Goal: Task Accomplishment & Management: Complete application form

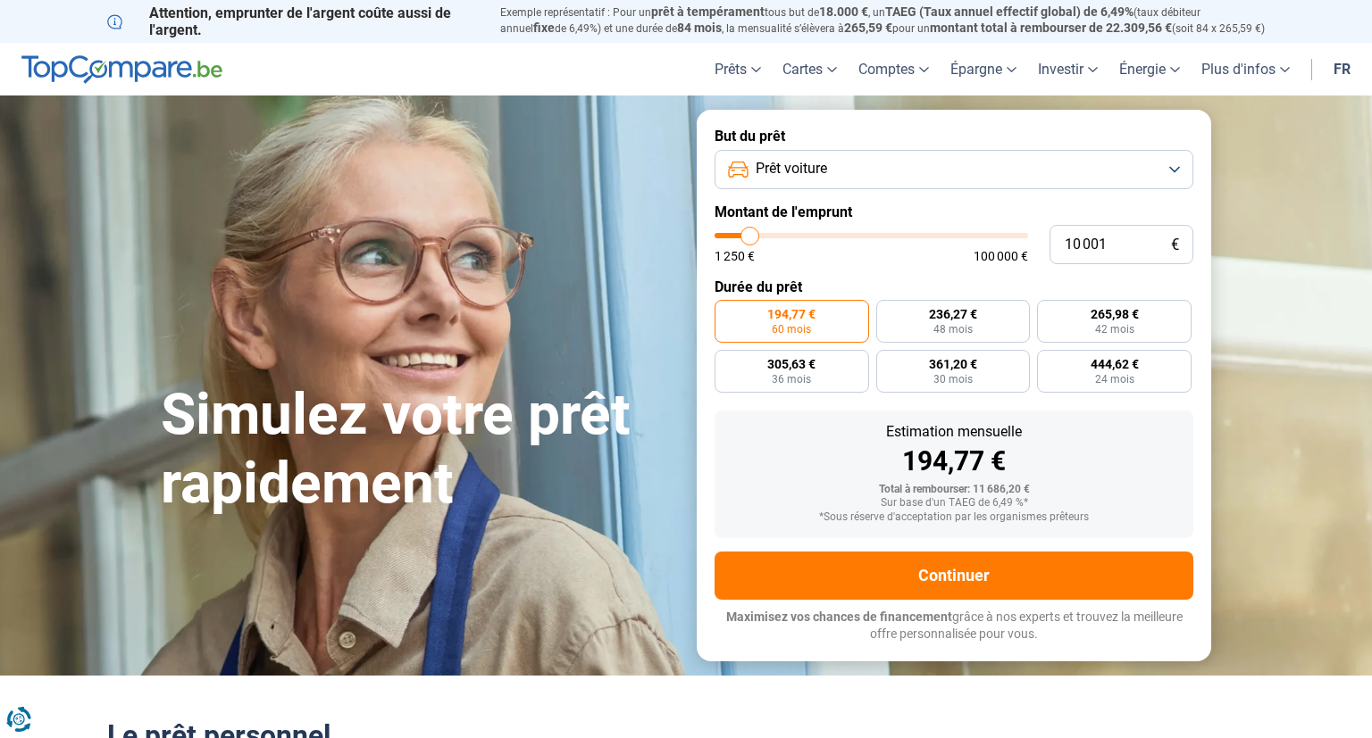
click at [1172, 166] on button "Prêt voiture" at bounding box center [953, 169] width 479 height 39
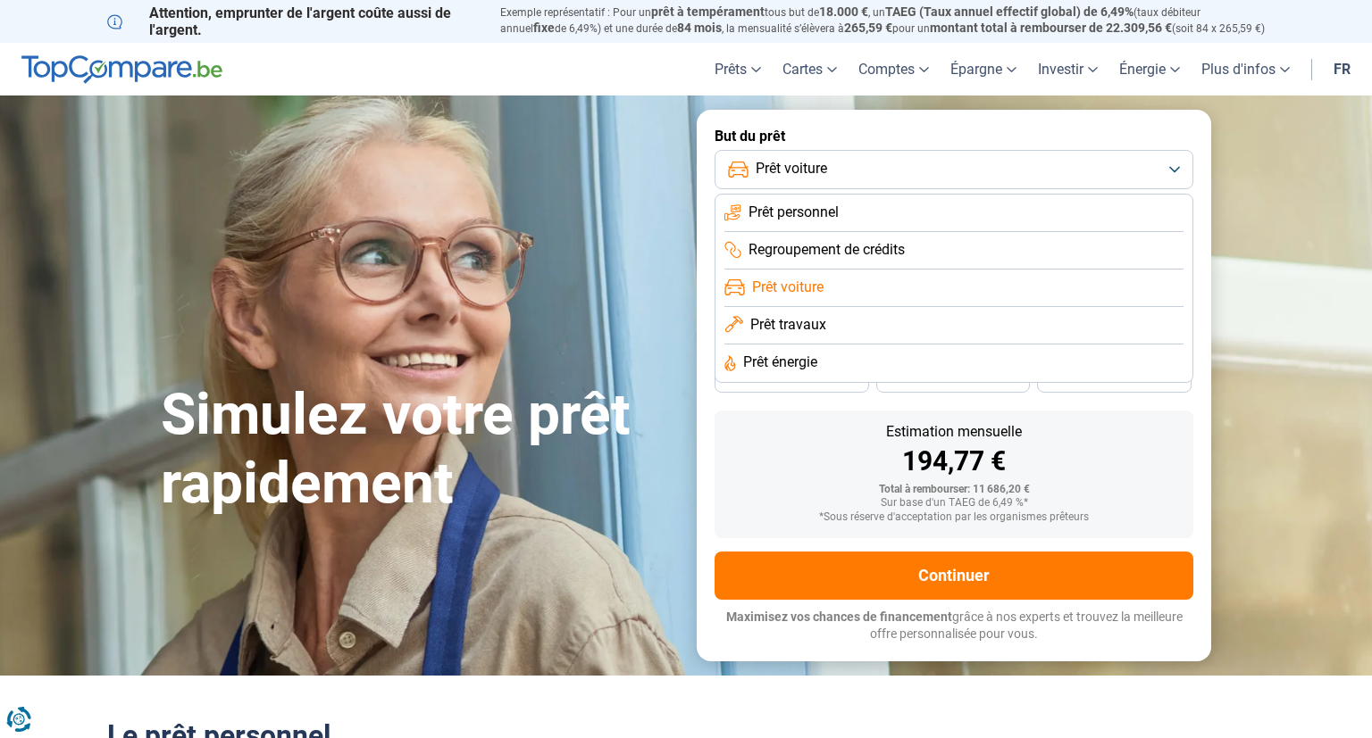
click at [760, 285] on span "Prêt voiture" at bounding box center [787, 288] width 71 height 20
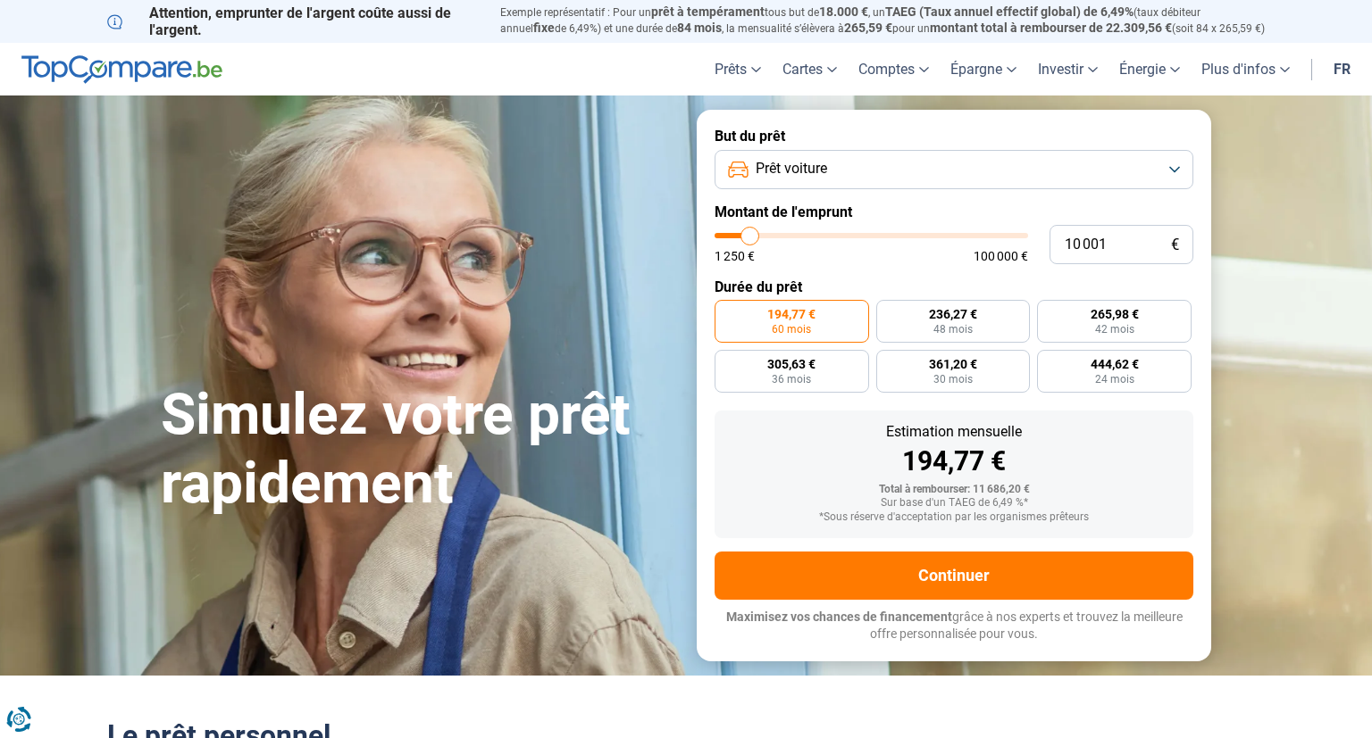
type input "9 750"
type input "9750"
type input "11 000"
type input "11000"
type input "11 500"
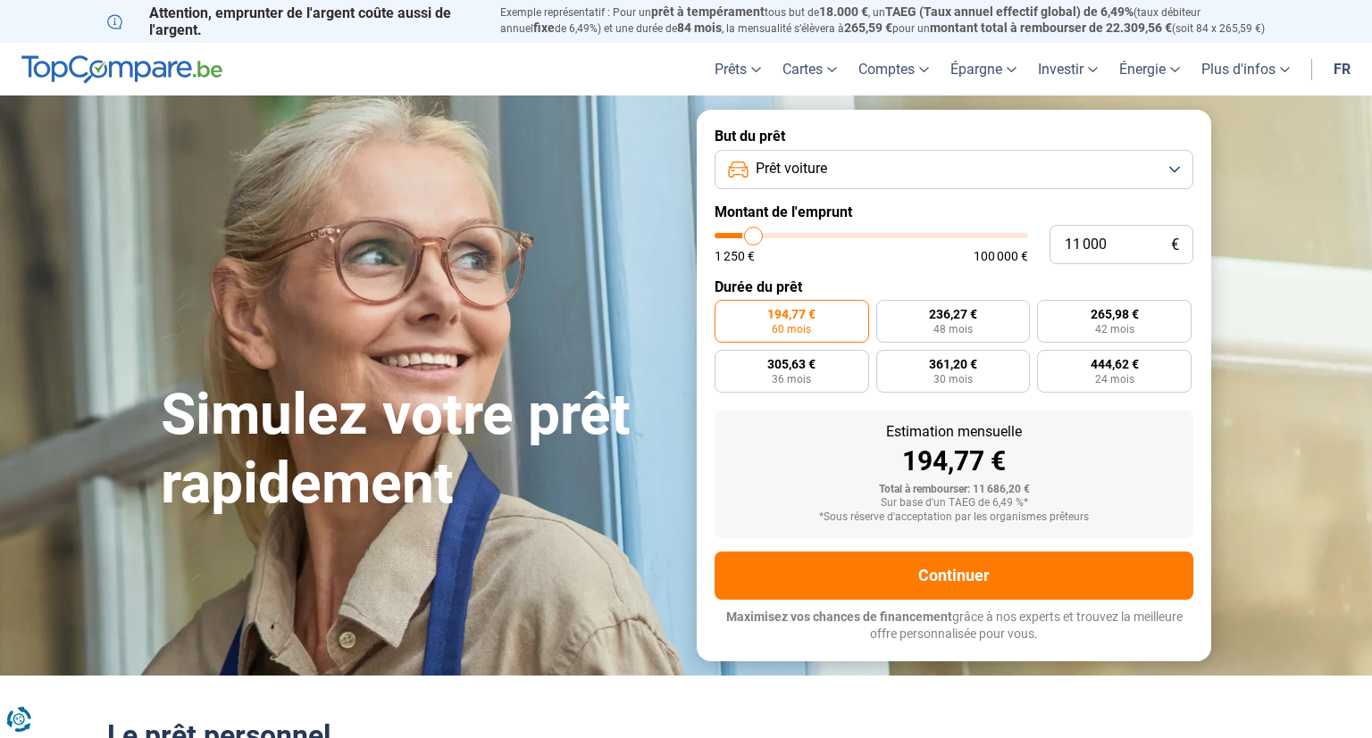
type input "11500"
type input "11 750"
type input "11750"
type input "13 000"
type input "13000"
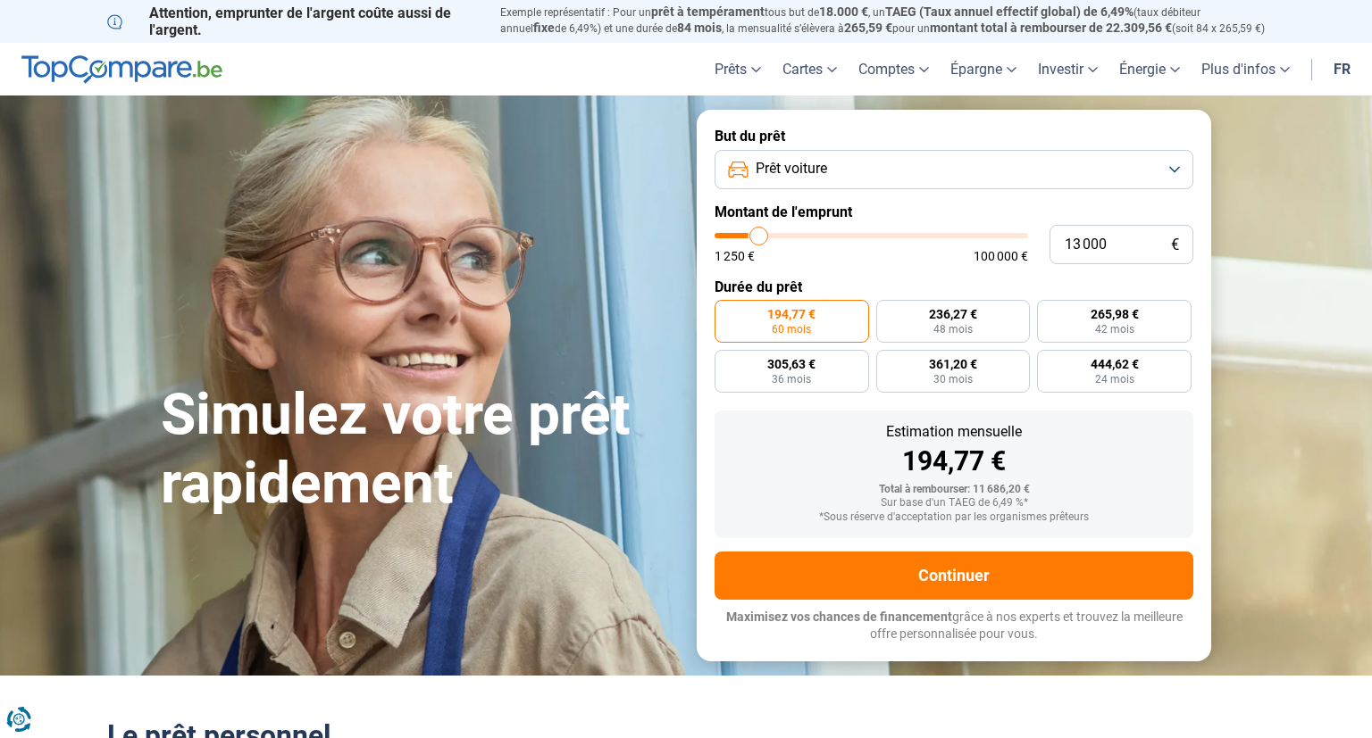
type input "13 750"
type input "13750"
type input "15 000"
type input "15000"
type input "16 000"
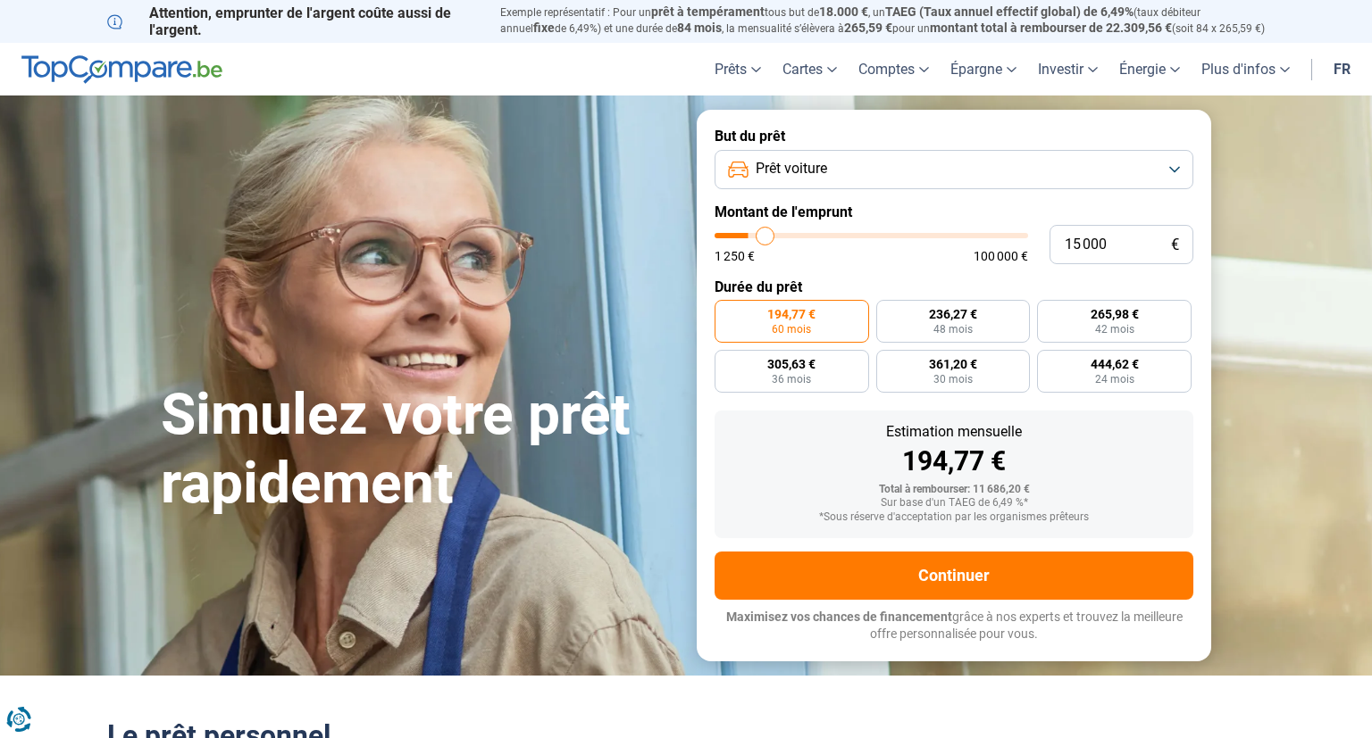
type input "16000"
type input "16 250"
type input "16250"
type input "16 750"
type input "16750"
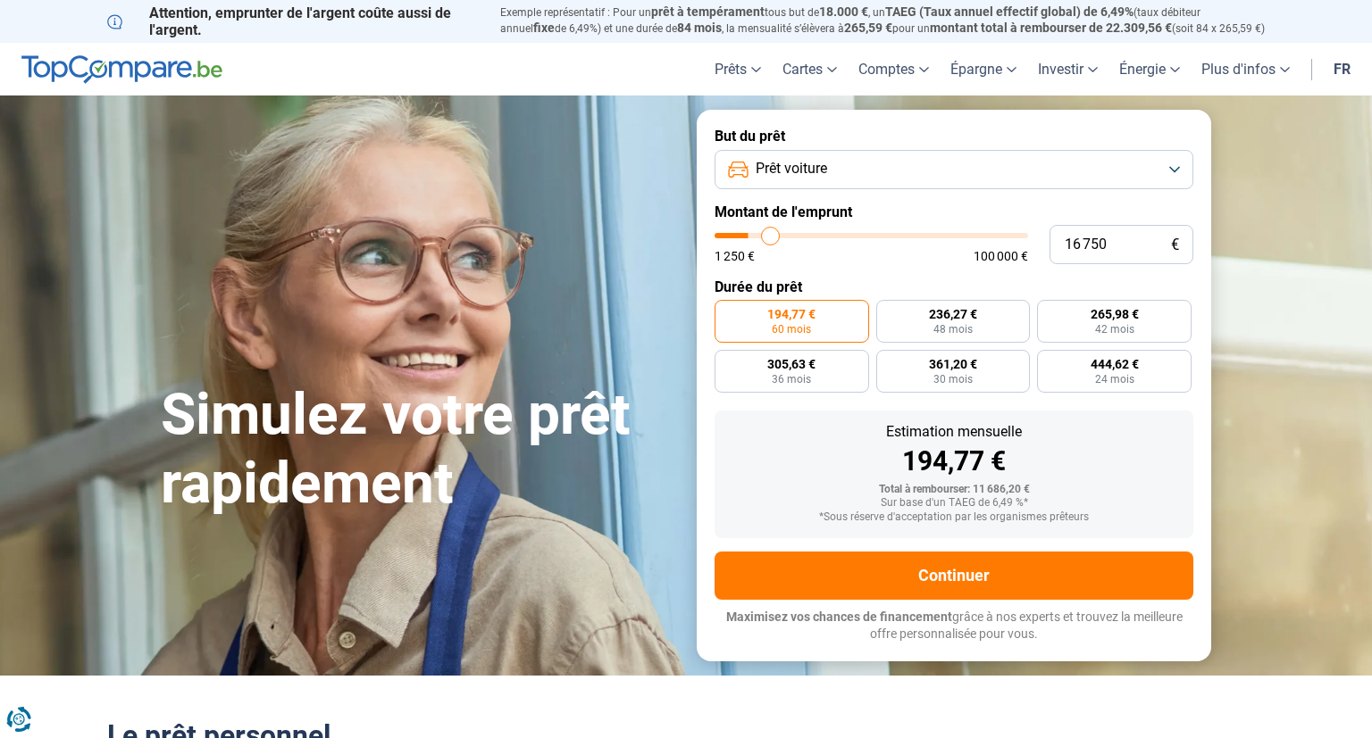
type input "17 000"
type input "17000"
type input "18 000"
type input "18000"
type input "19 250"
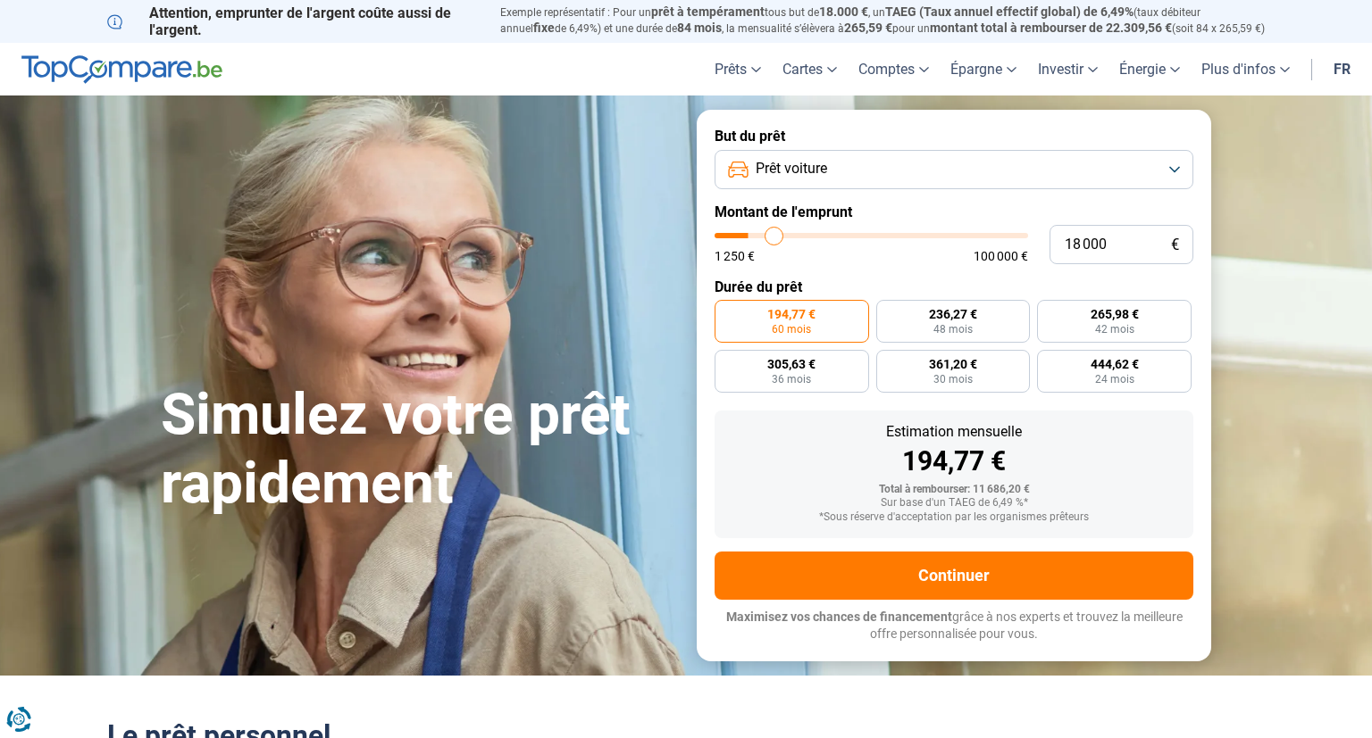
type input "19250"
type input "21 500"
type input "21500"
type input "23 500"
type input "23500"
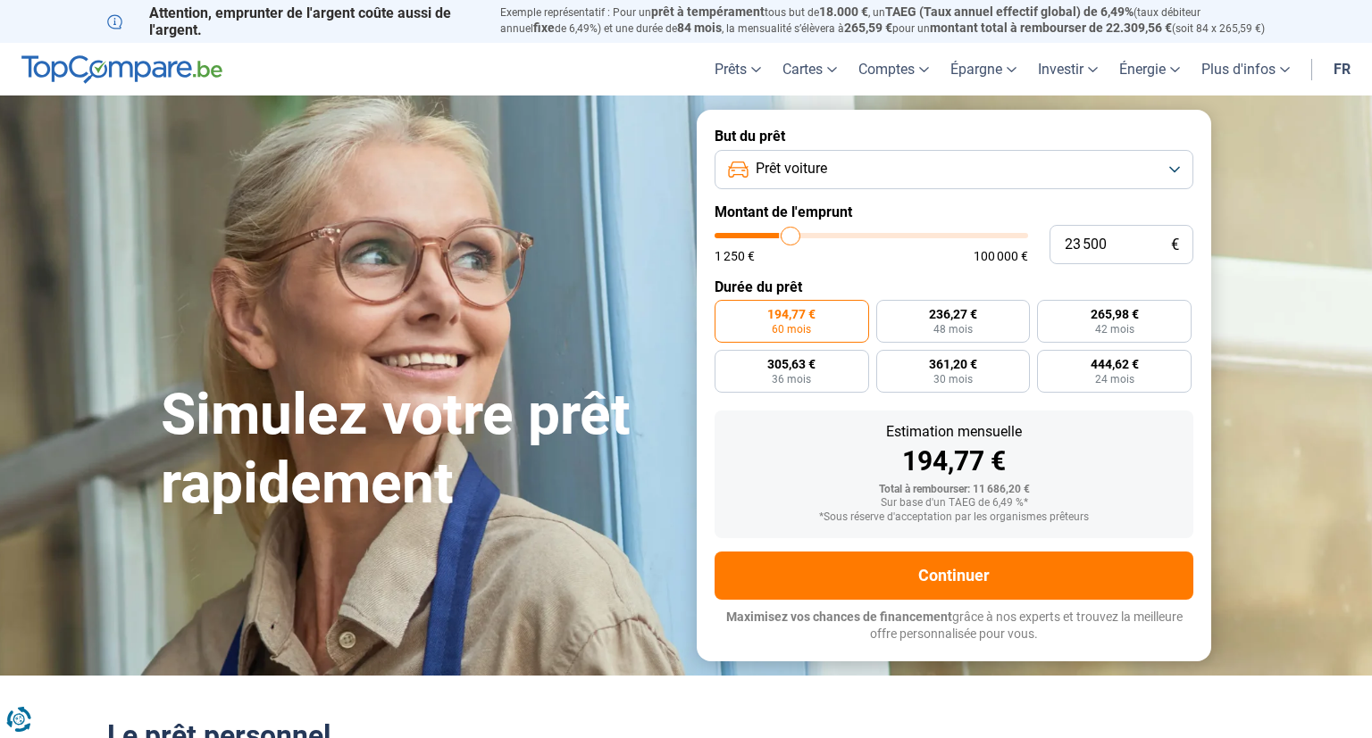
type input "28 000"
type input "28000"
type input "31 750"
type input "31750"
type input "34 750"
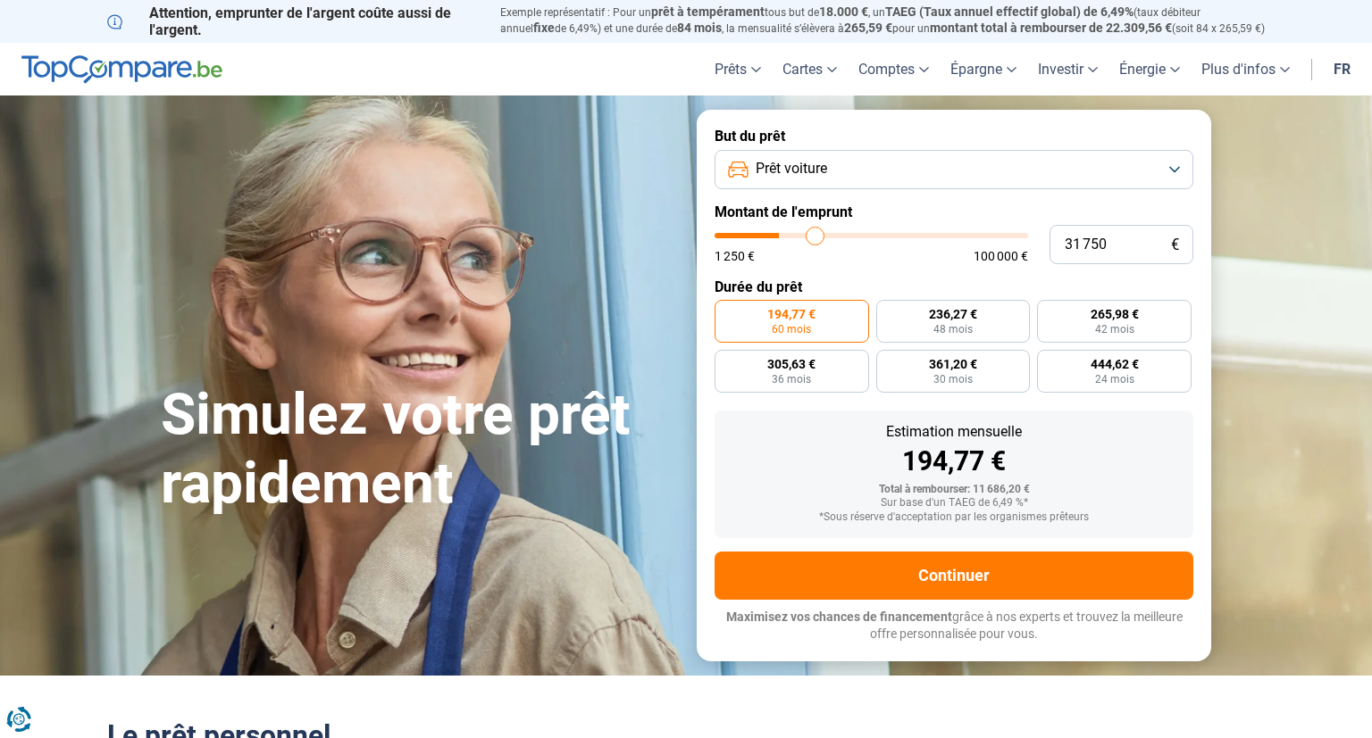
type input "34750"
type input "37 000"
type input "37000"
type input "37 750"
type input "37750"
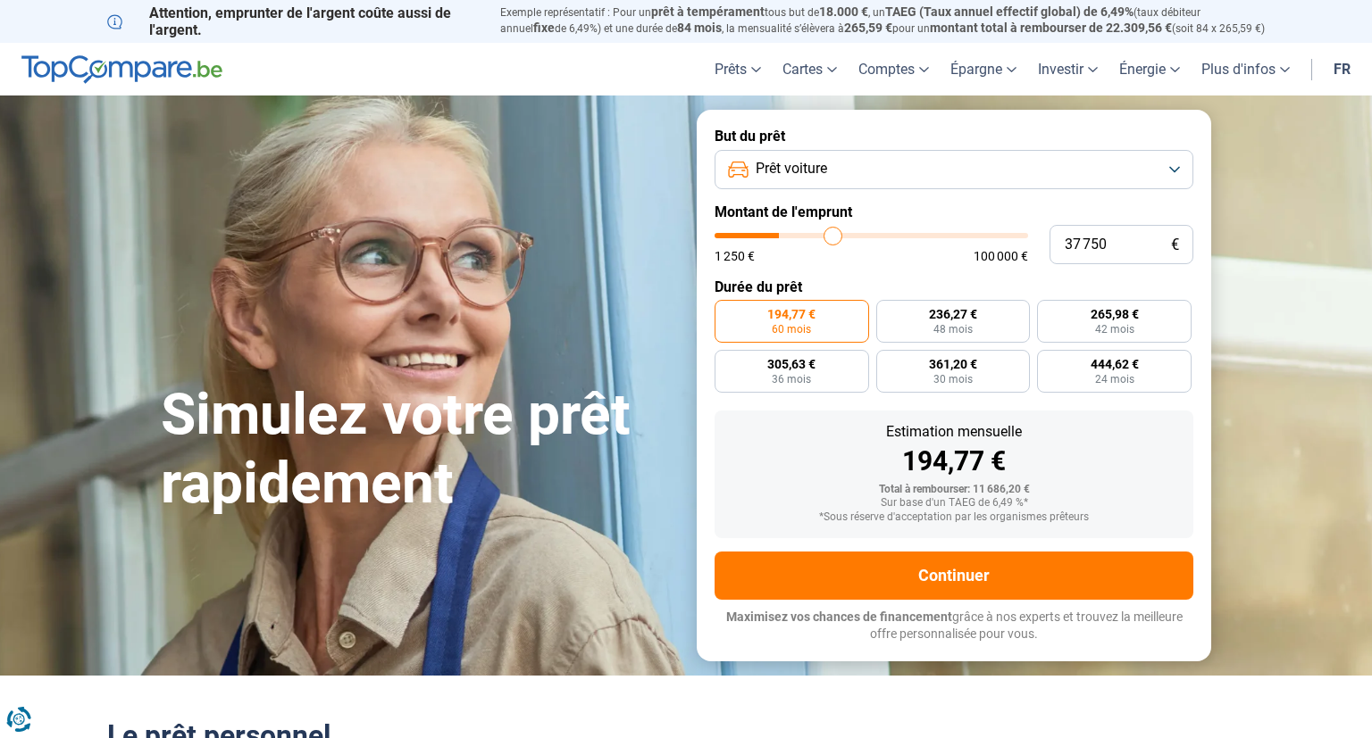
type input "38 000"
type input "38000"
type input "38 500"
type input "38500"
type input "38 750"
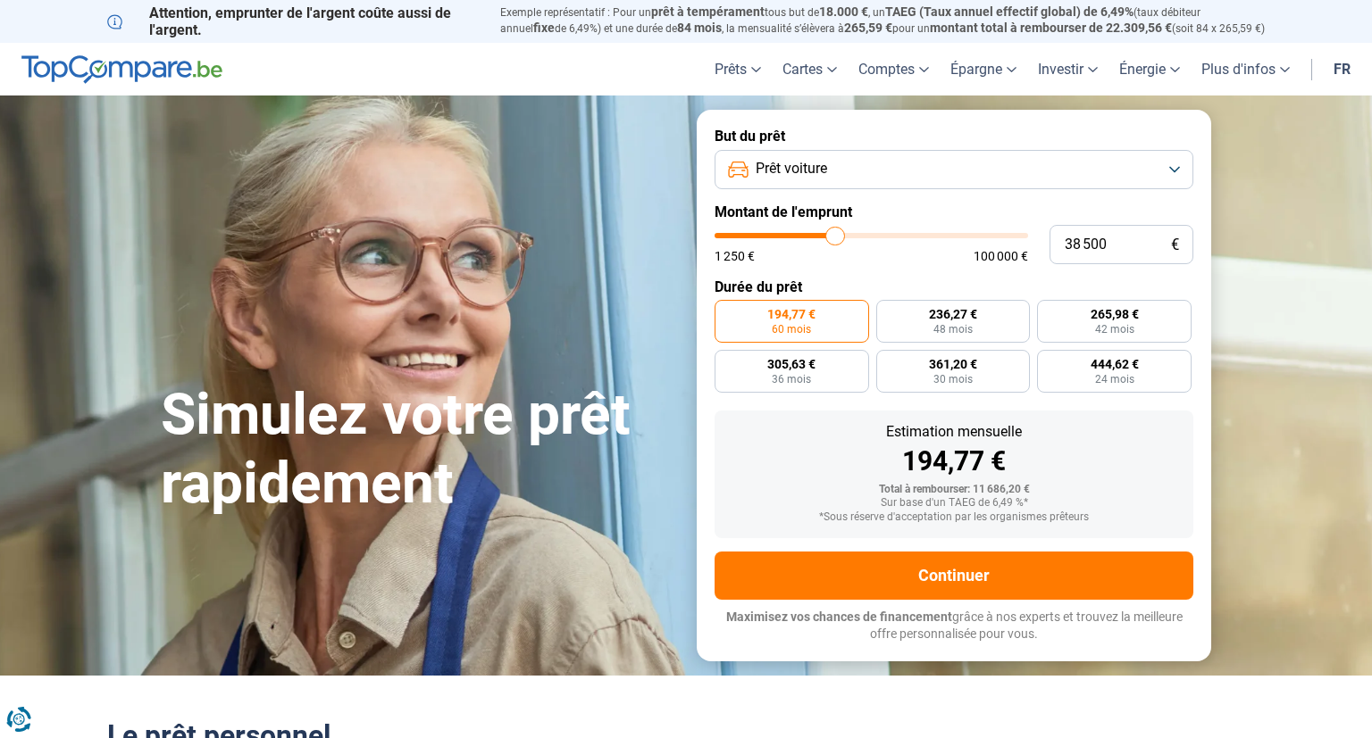
type input "38750"
type input "38 250"
type input "38250"
type input "37 000"
type input "37000"
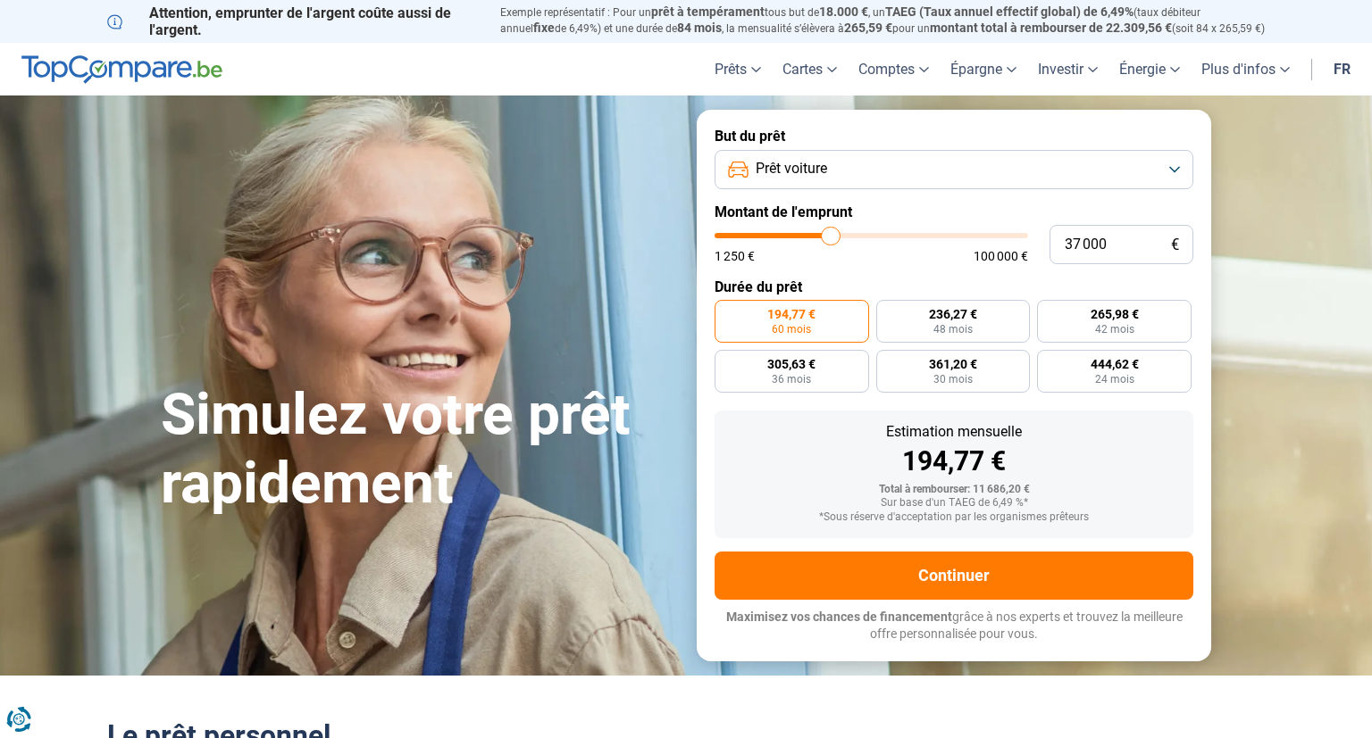
type input "35 750"
type input "35750"
type input "34 250"
type input "34250"
type input "34 000"
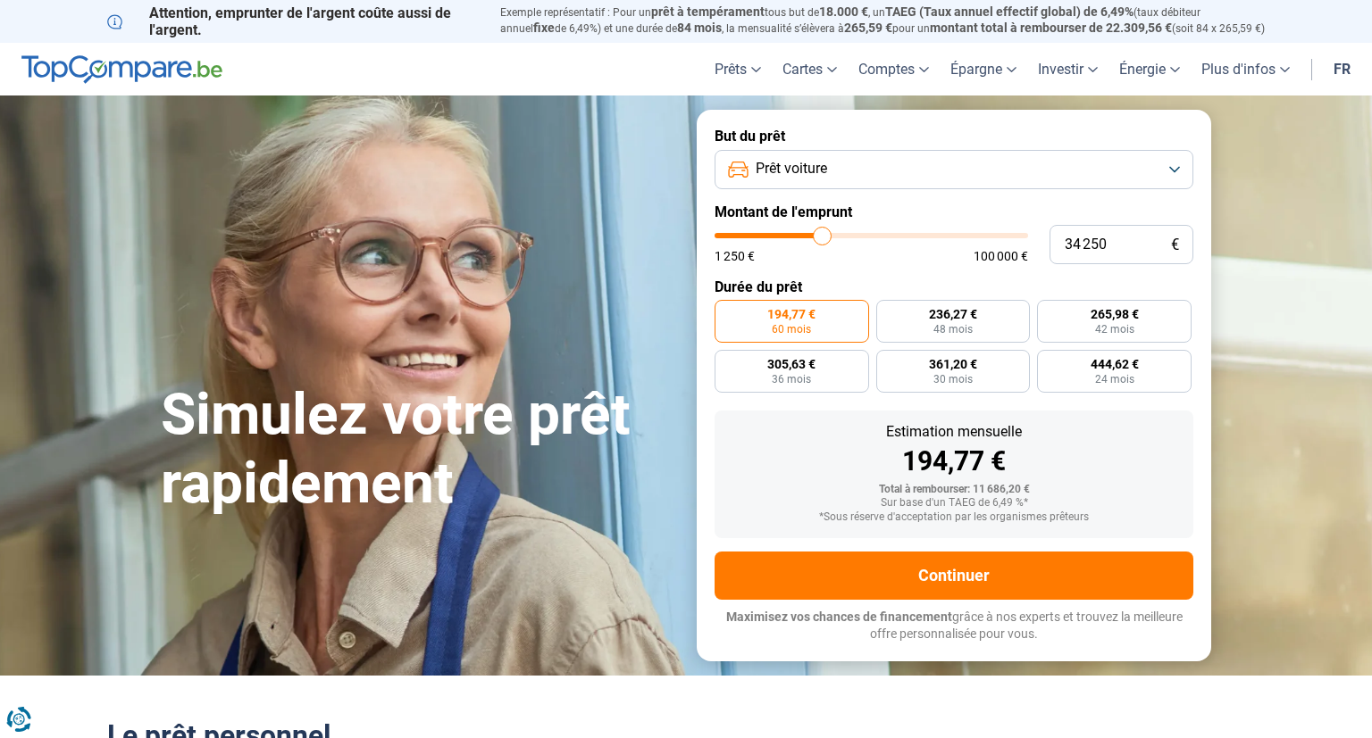
type input "34000"
type input "33 750"
type input "33750"
type input "33 500"
type input "33500"
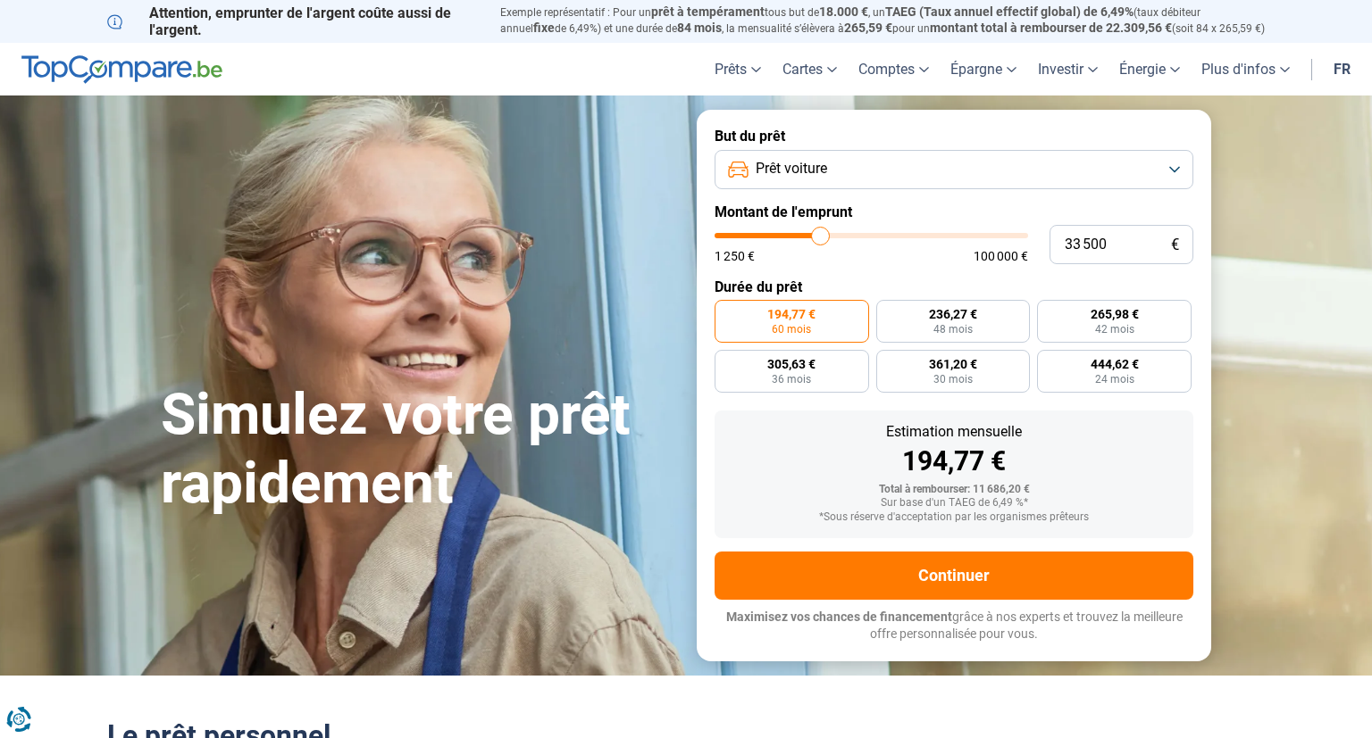
type input "31 750"
type input "31750"
type input "30 000"
type input "30000"
type input "28 000"
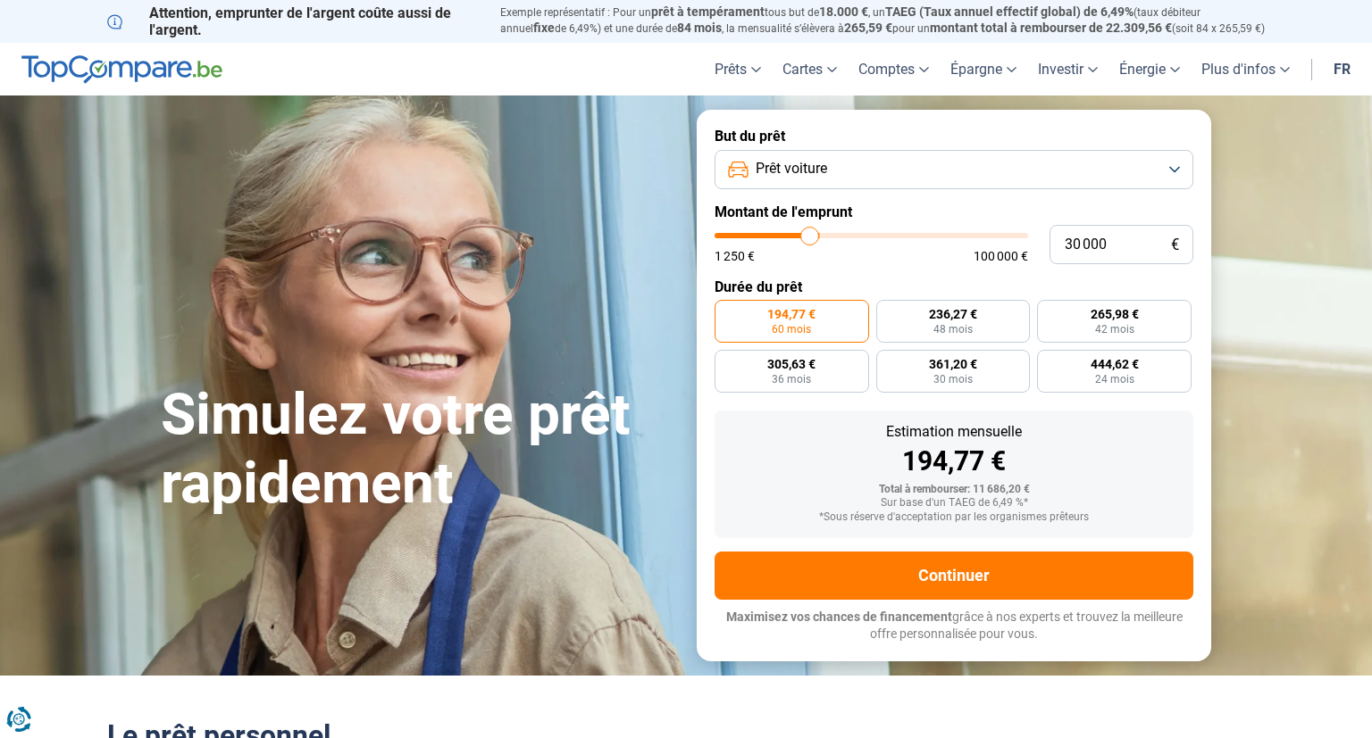
type input "28000"
type input "26 250"
type input "26250"
type input "25 000"
type input "25000"
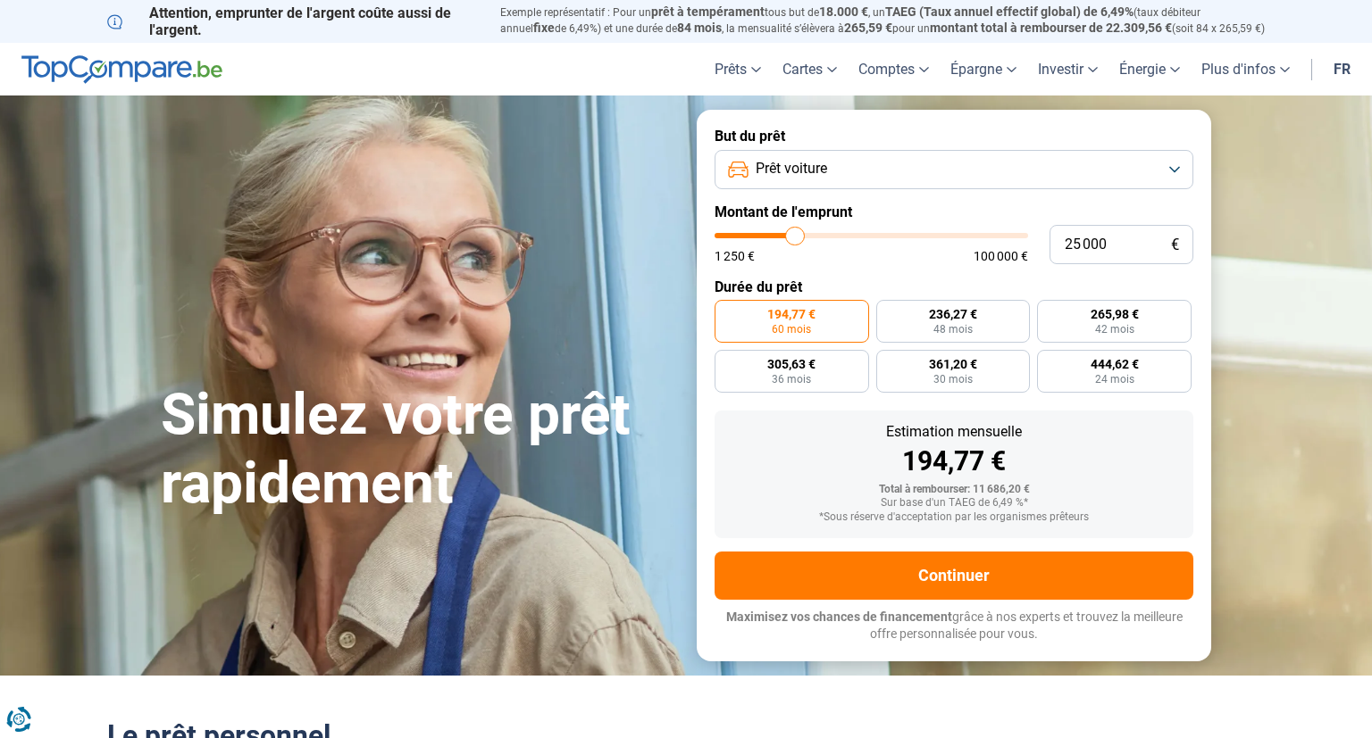
type input "25 250"
type input "25250"
type input "25 750"
type input "25750"
type input "26 500"
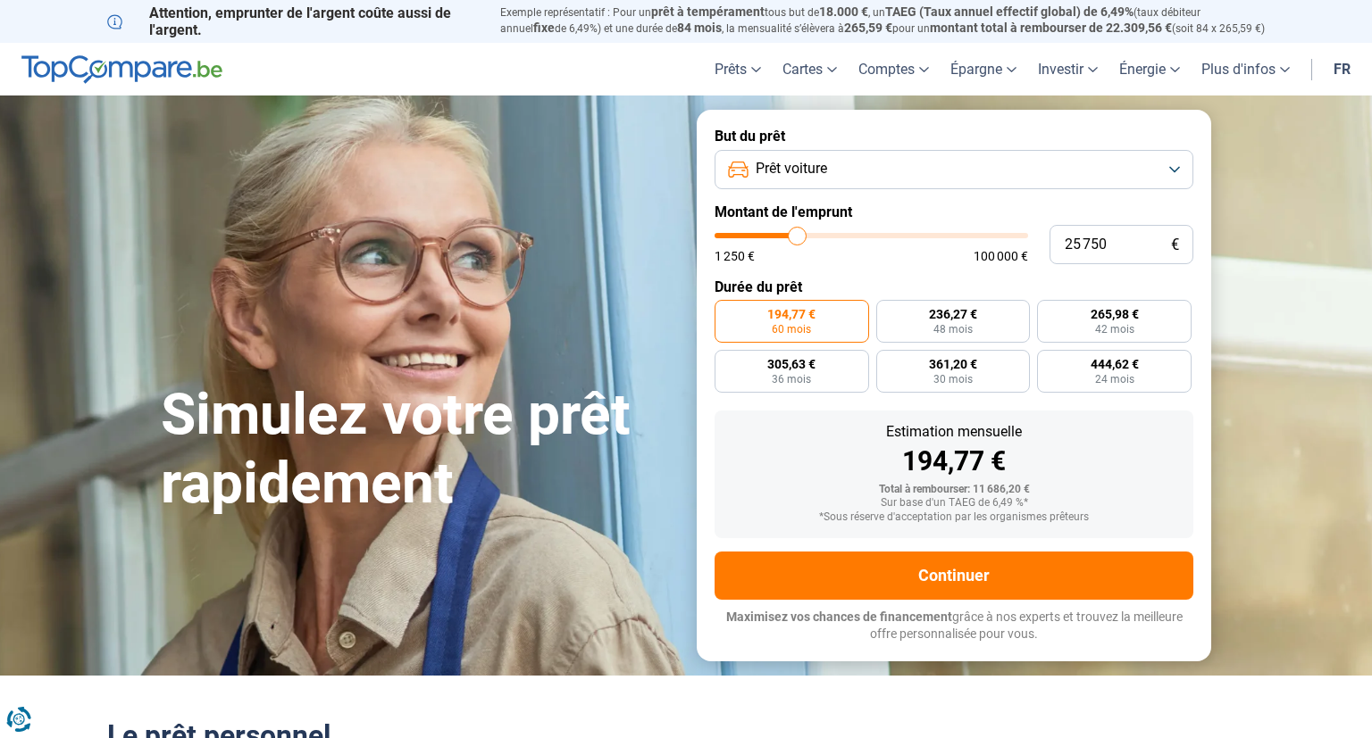
type input "26500"
type input "27 000"
type input "27000"
type input "27 250"
type input "27250"
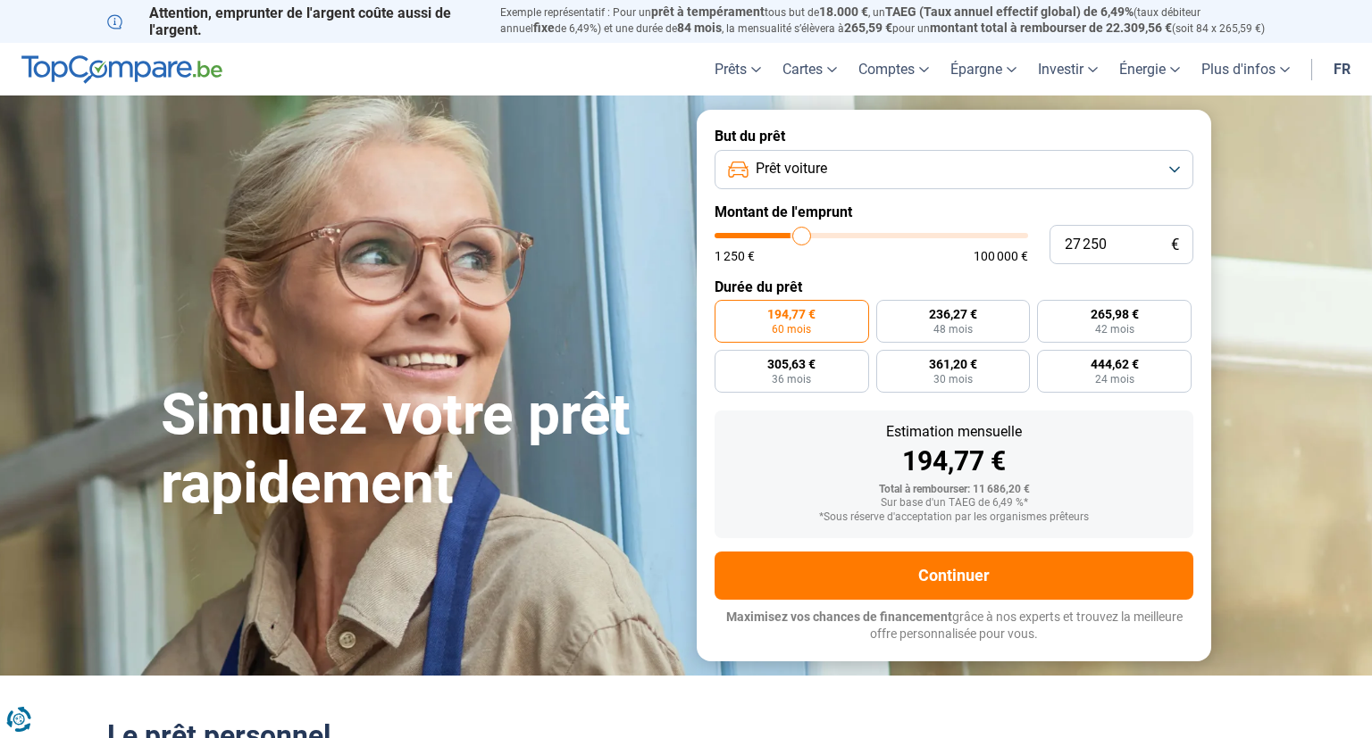
type input "27 500"
type input "27500"
type input "28 250"
type input "28250"
type input "29 000"
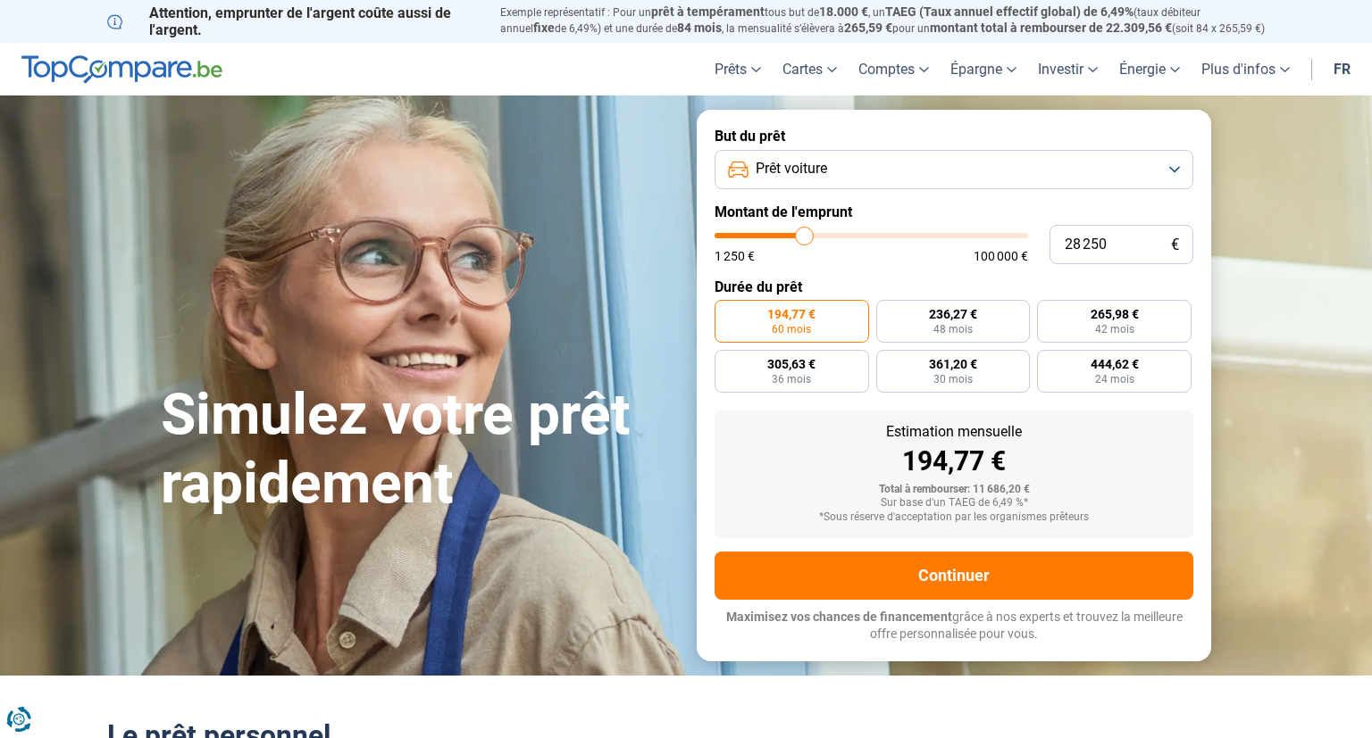
type input "29000"
type input "29 250"
type input "29250"
type input "29 000"
type input "29000"
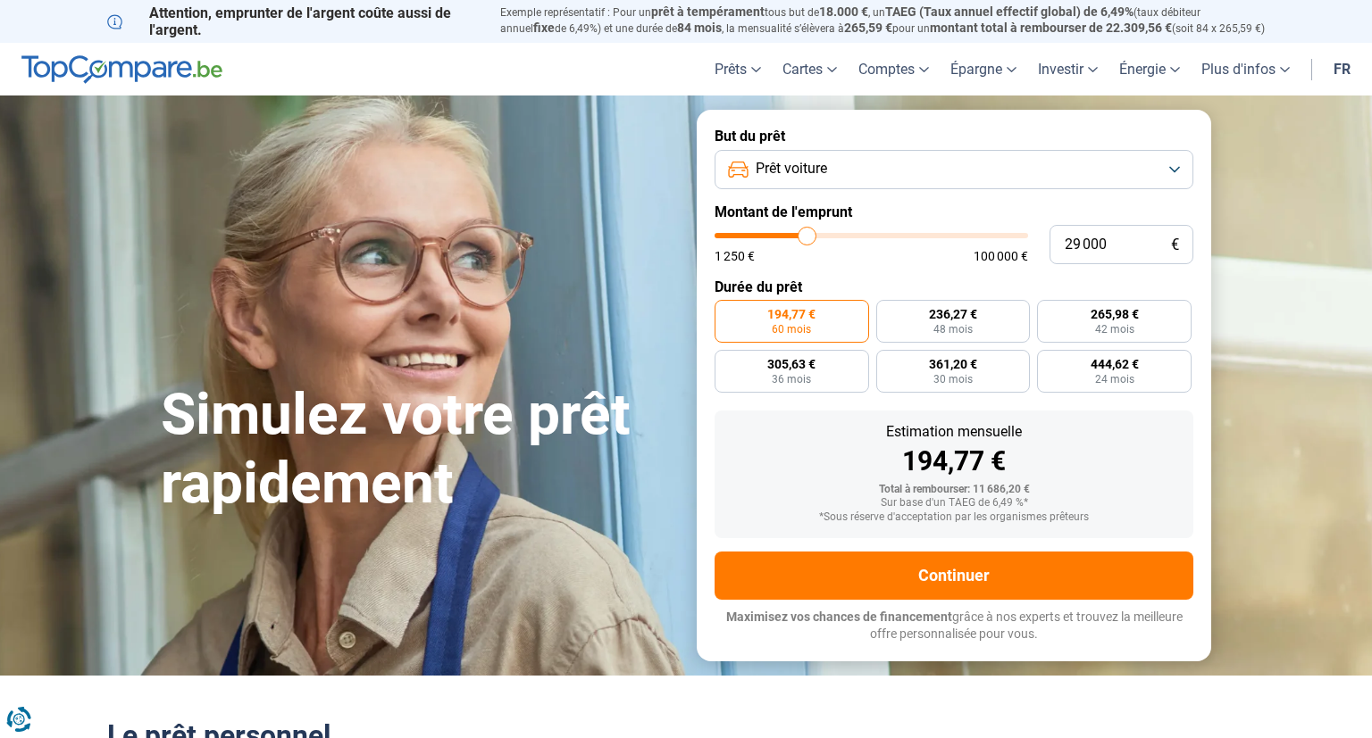
type input "28 750"
drag, startPoint x: 755, startPoint y: 234, endPoint x: 805, endPoint y: 230, distance: 50.1
type input "28750"
click at [805, 233] on input "range" at bounding box center [870, 235] width 313 height 5
radio input "false"
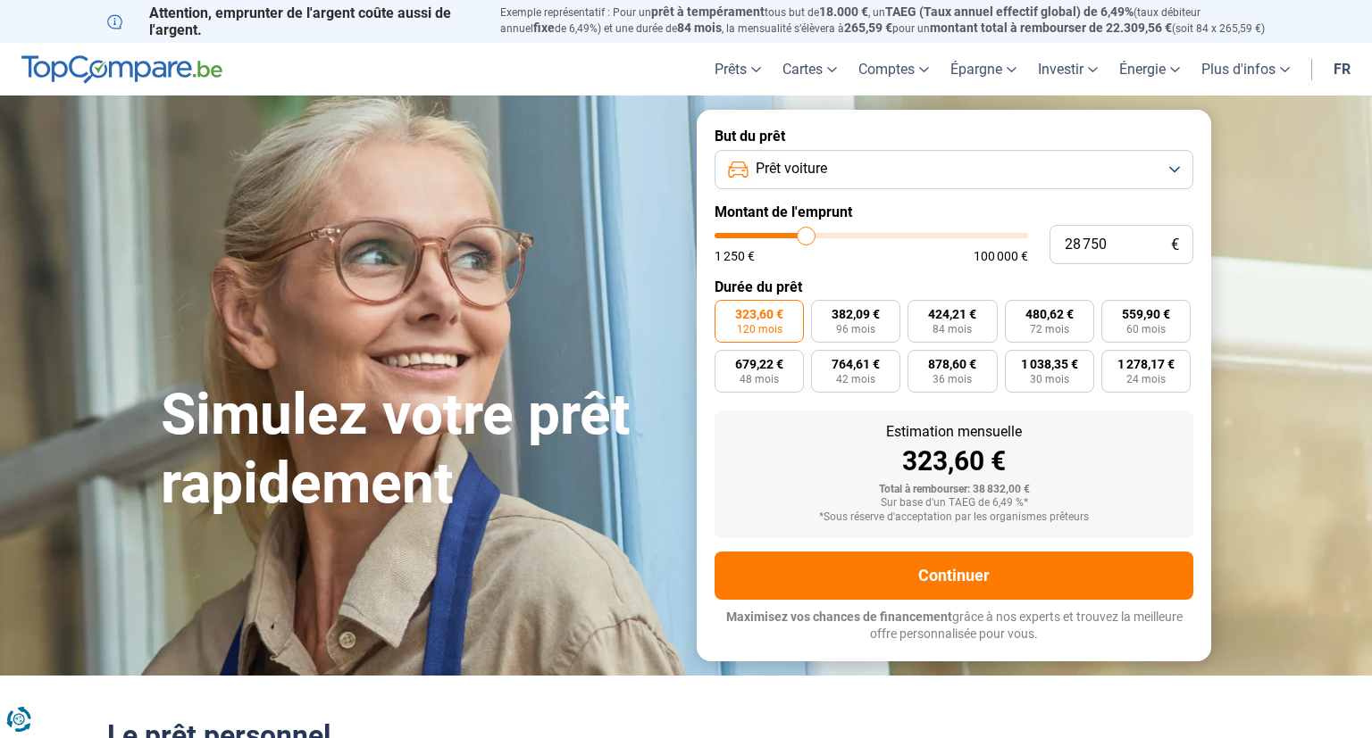
type input "28 000"
type input "28000"
click at [804, 233] on input "range" at bounding box center [870, 235] width 313 height 5
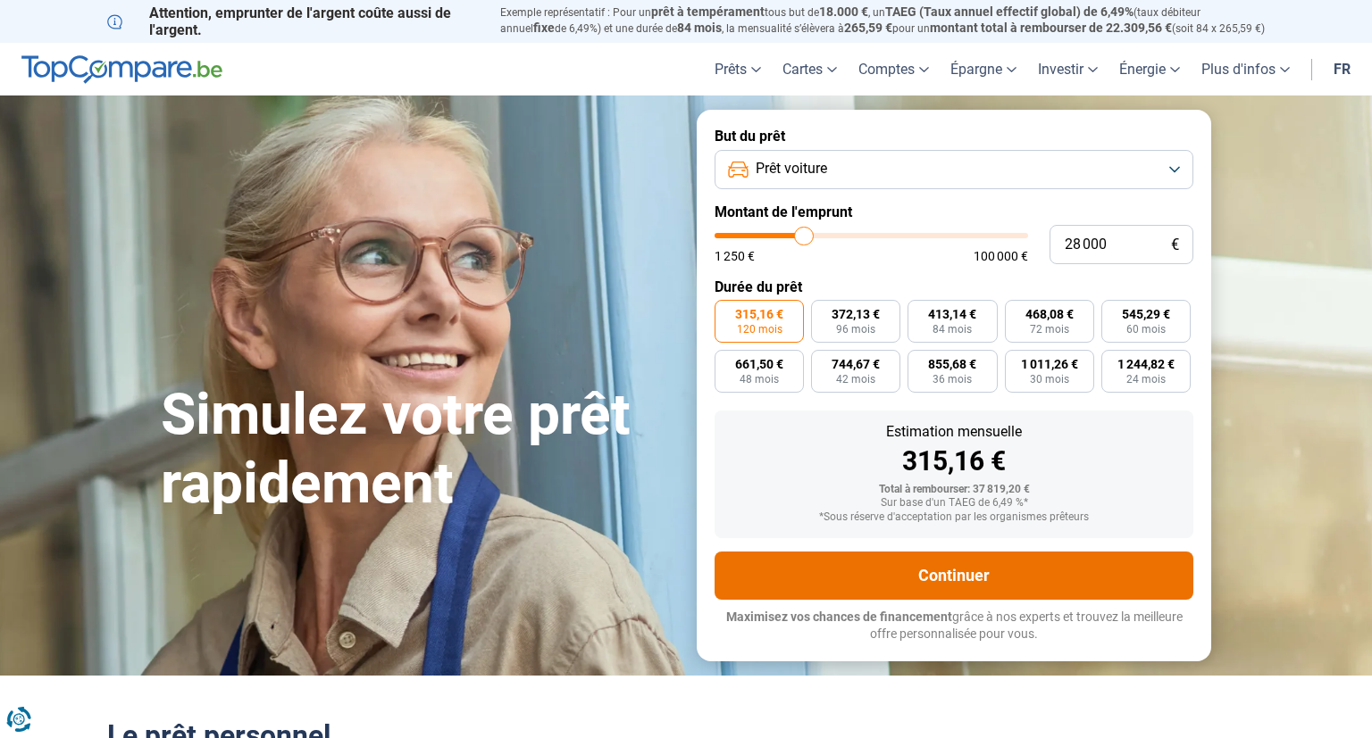
click at [939, 577] on button "Continuer" at bounding box center [953, 576] width 479 height 48
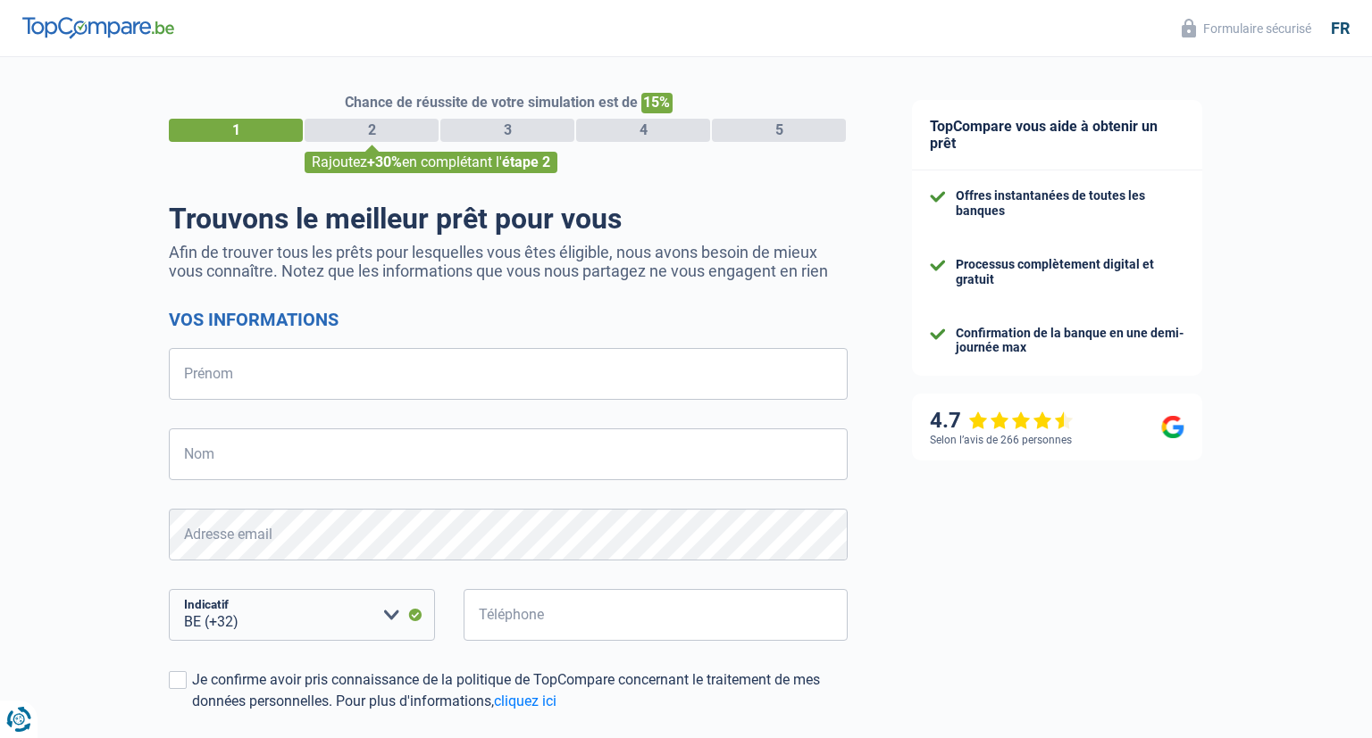
select select "32"
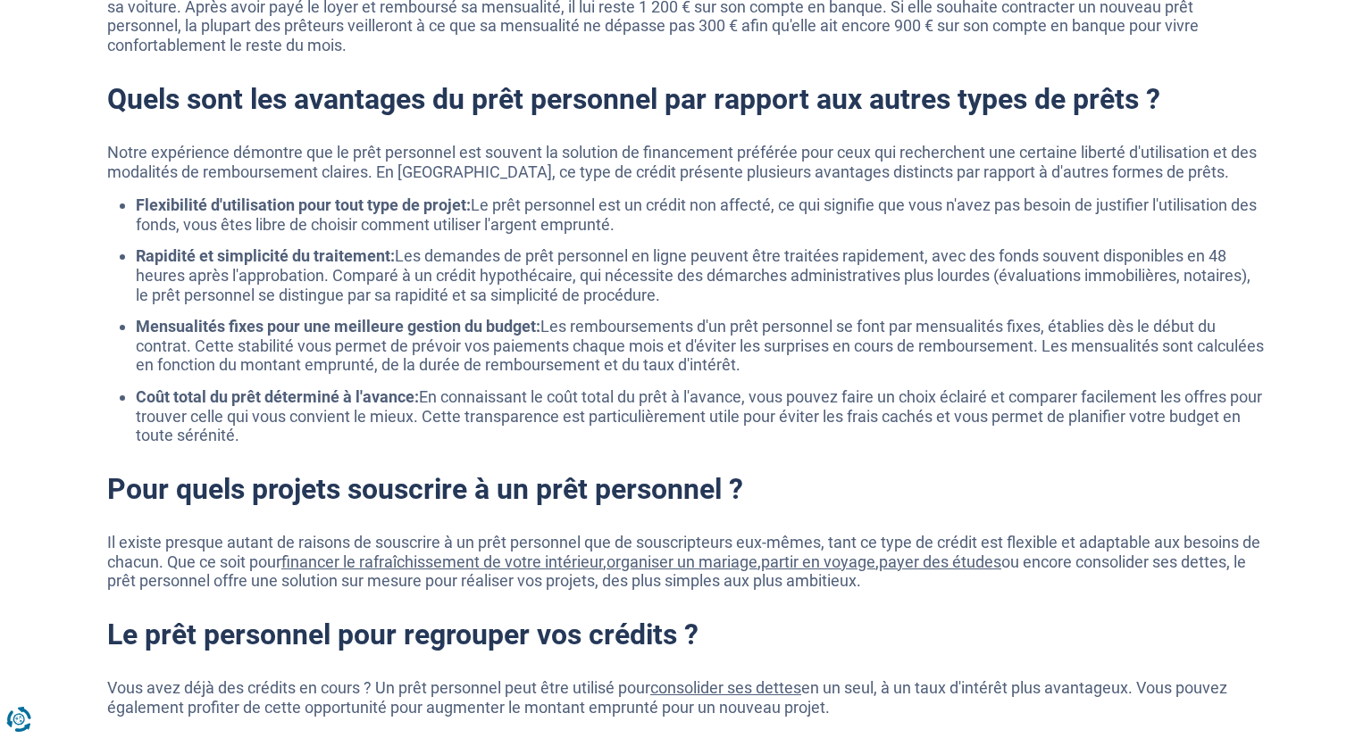
scroll to position [1698, 0]
